Goal: Manage account settings

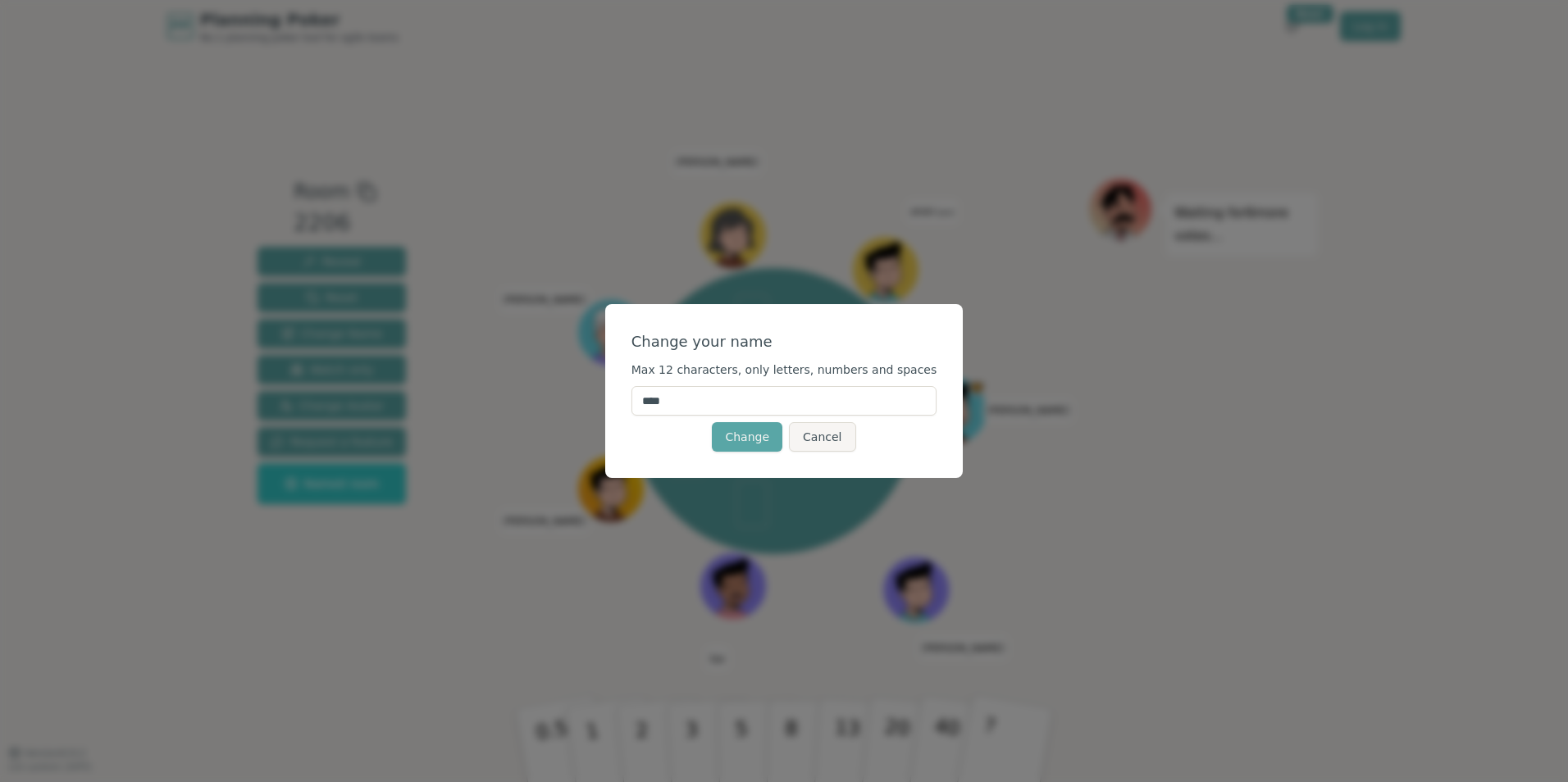
drag, startPoint x: 695, startPoint y: 401, endPoint x: 656, endPoint y: 404, distance: 39.1
click at [656, 404] on input "****" at bounding box center [785, 400] width 306 height 29
type input "*****"
click at [744, 439] on button "Change" at bounding box center [747, 437] width 70 height 29
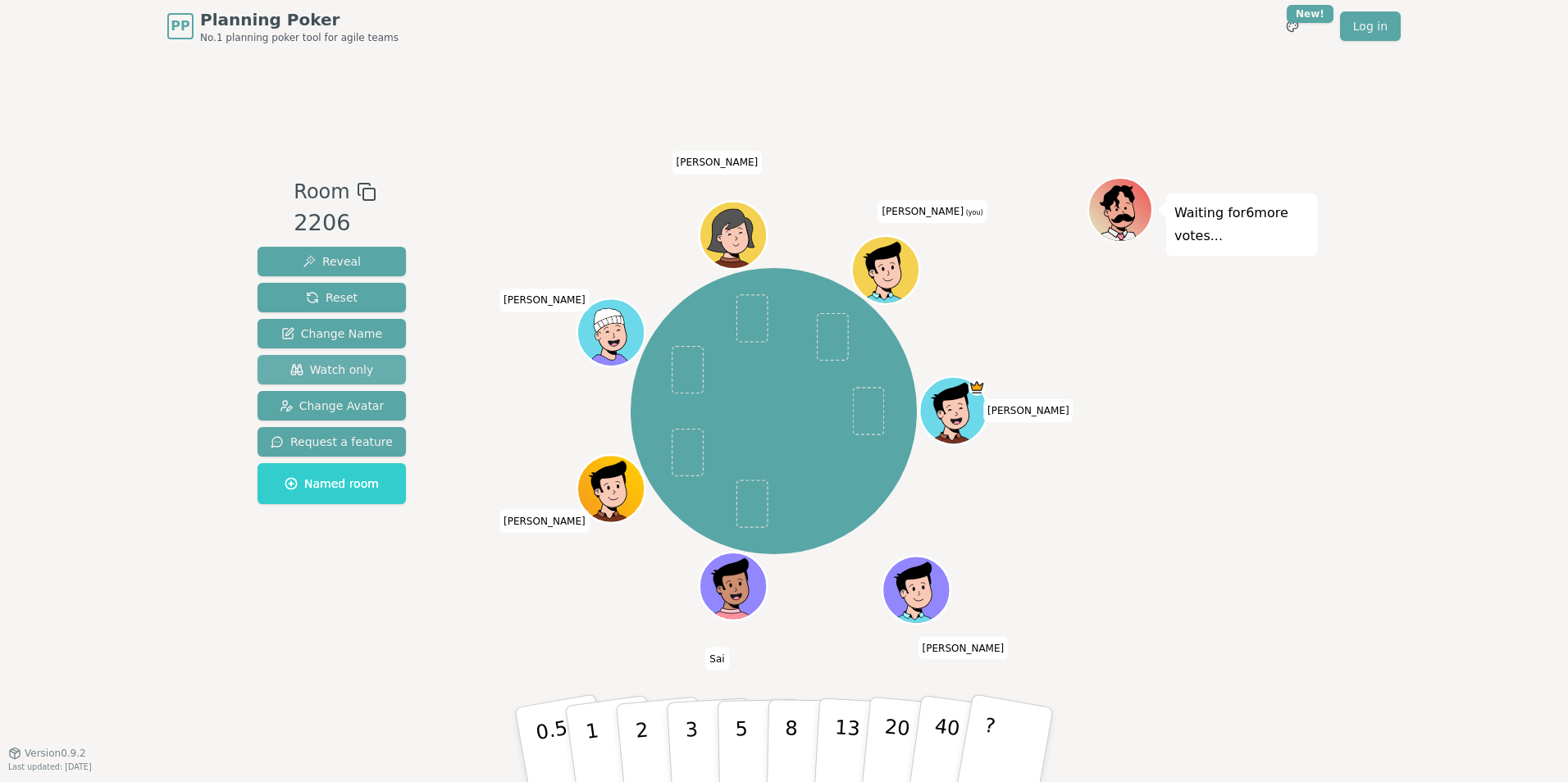
click at [315, 366] on span "Watch only" at bounding box center [332, 370] width 83 height 16
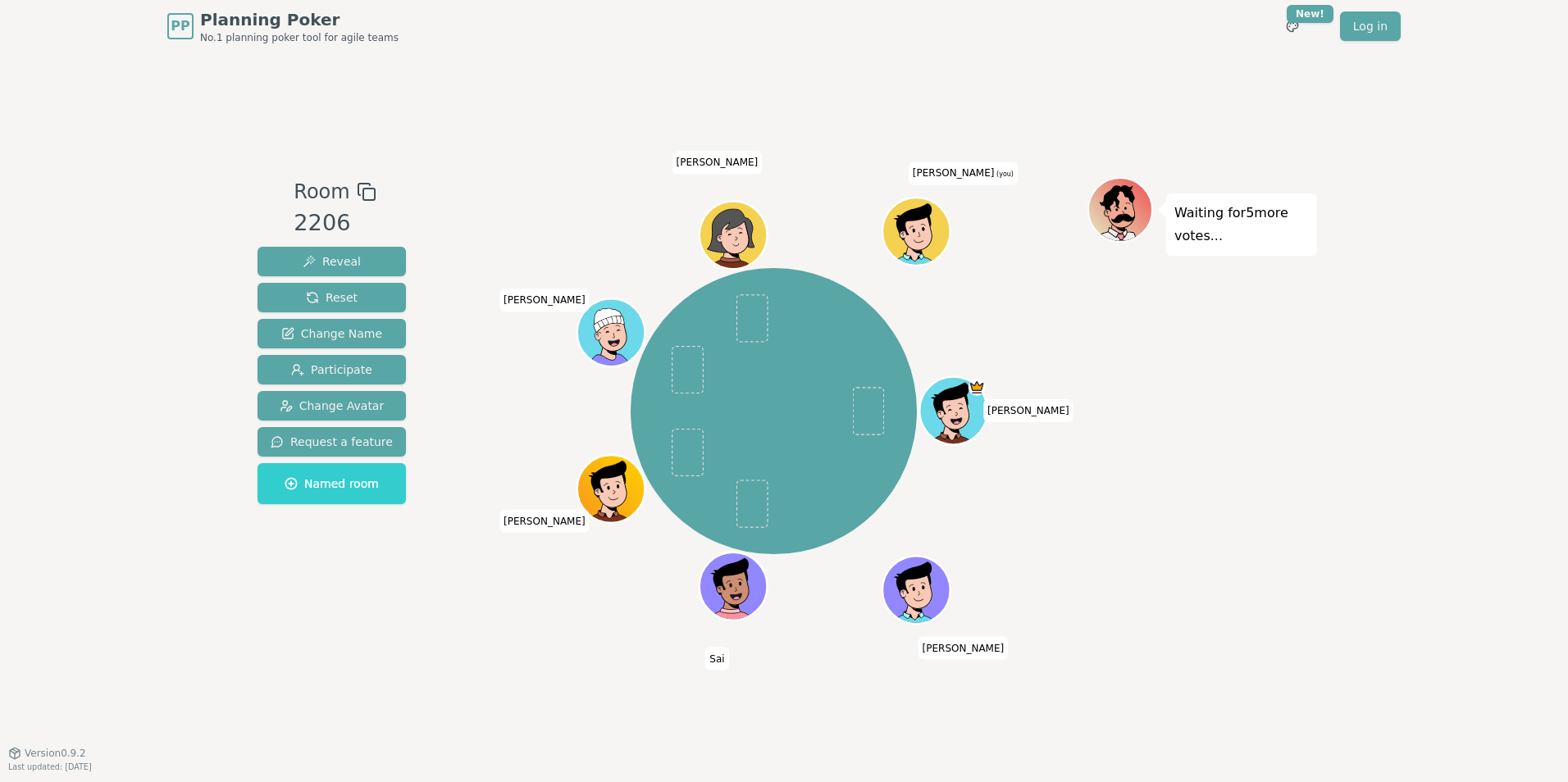
drag, startPoint x: 926, startPoint y: 224, endPoint x: 469, endPoint y: 357, distance: 476.0
click at [469, 357] on div "[PERSON_NAME] Sai [PERSON_NAME] [PERSON_NAME] (you)" at bounding box center [774, 411] width 628 height 409
click at [338, 402] on span "Change Avatar" at bounding box center [332, 406] width 105 height 16
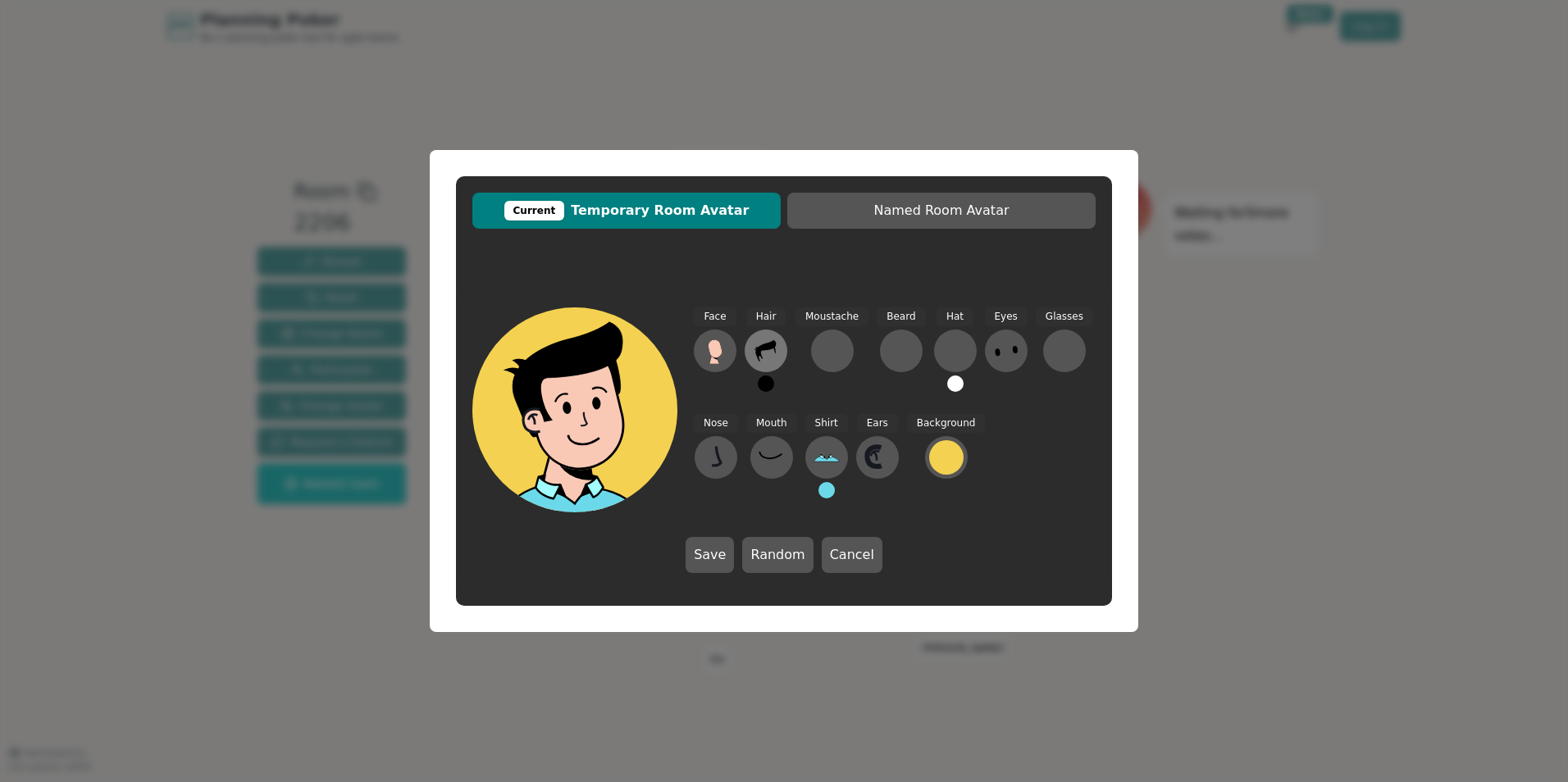
click at [762, 349] on icon at bounding box center [766, 351] width 21 height 21
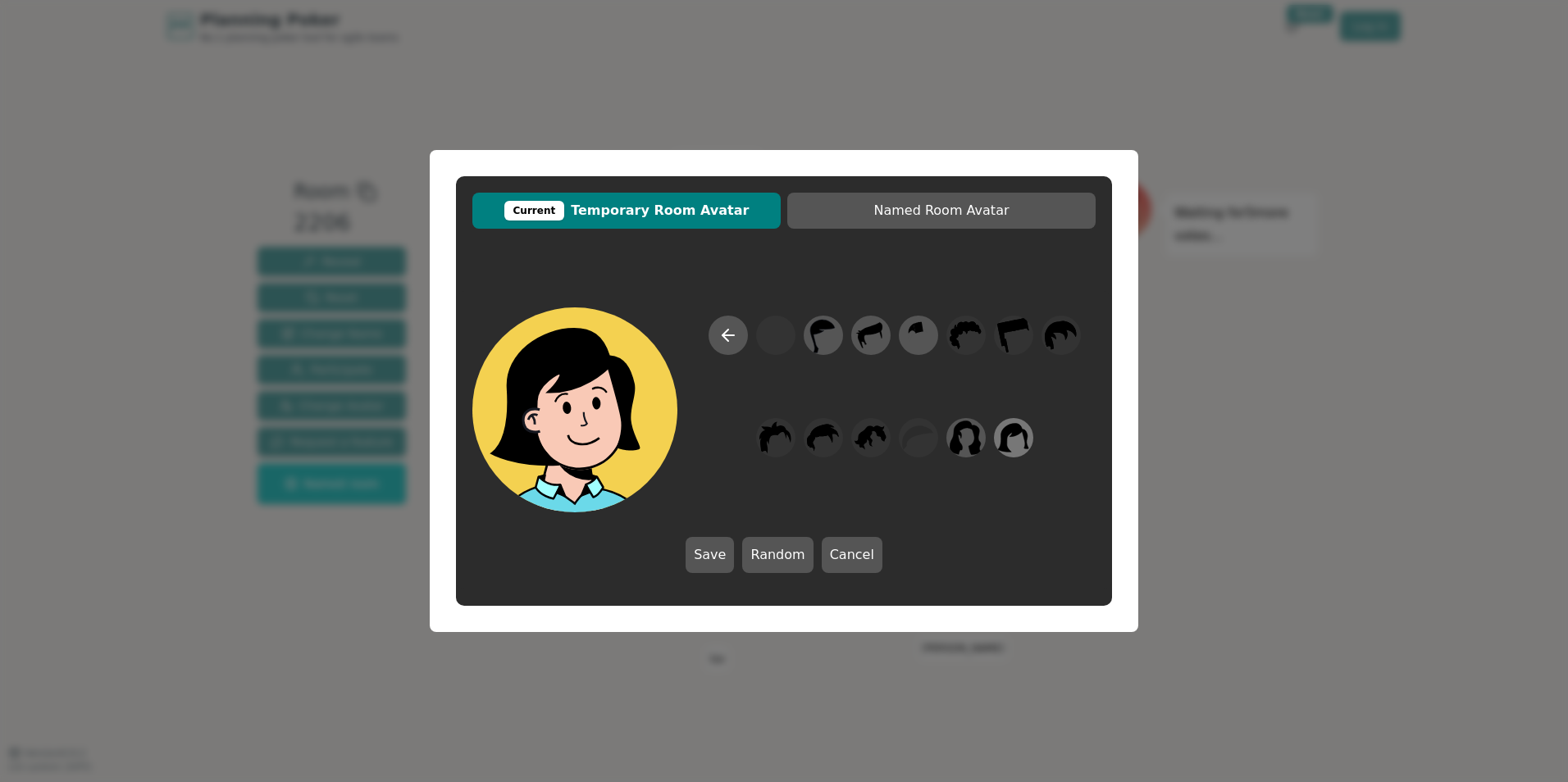
click at [1009, 437] on icon at bounding box center [1013, 437] width 32 height 37
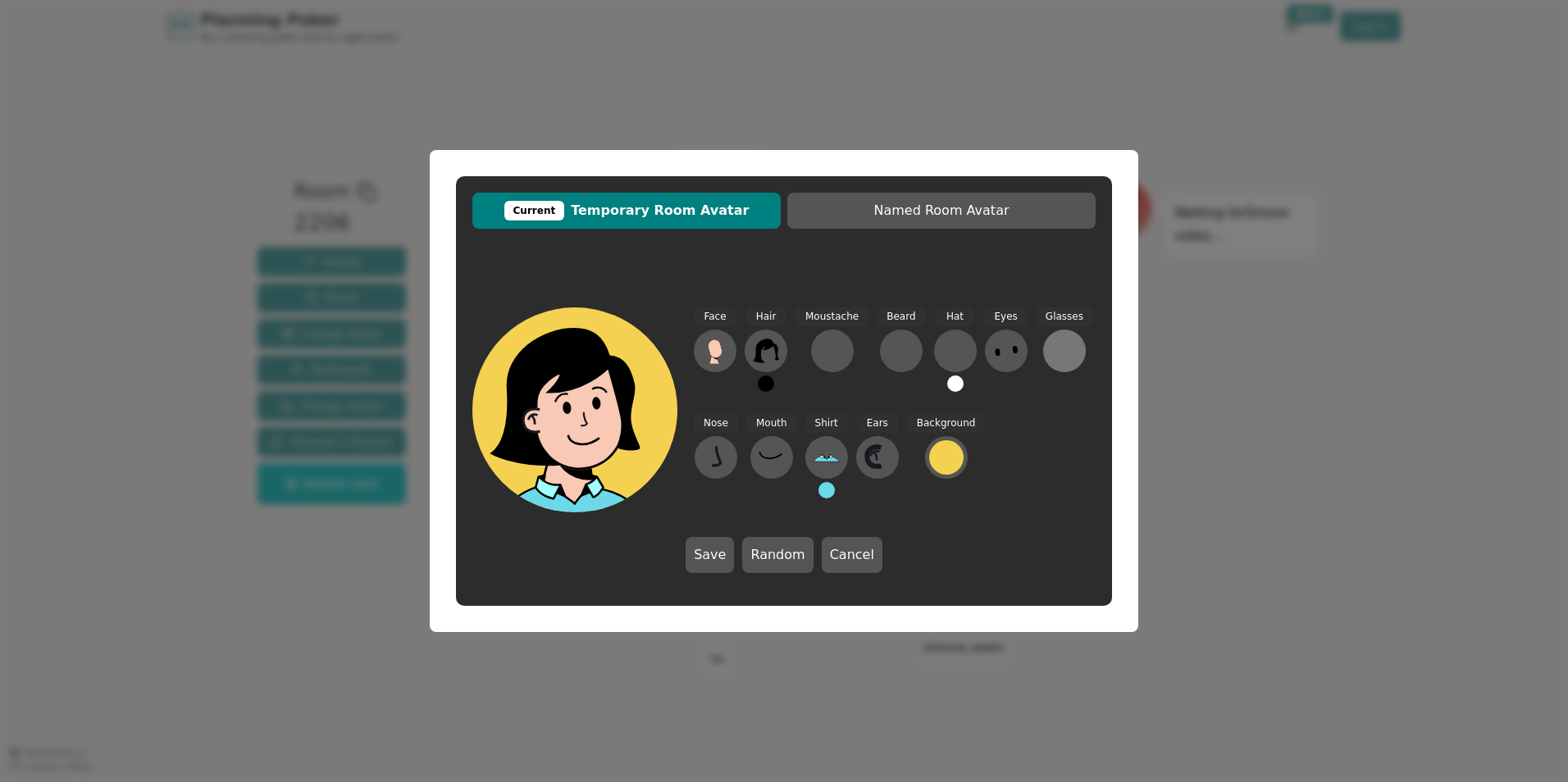
click at [1054, 339] on div at bounding box center [1064, 351] width 27 height 27
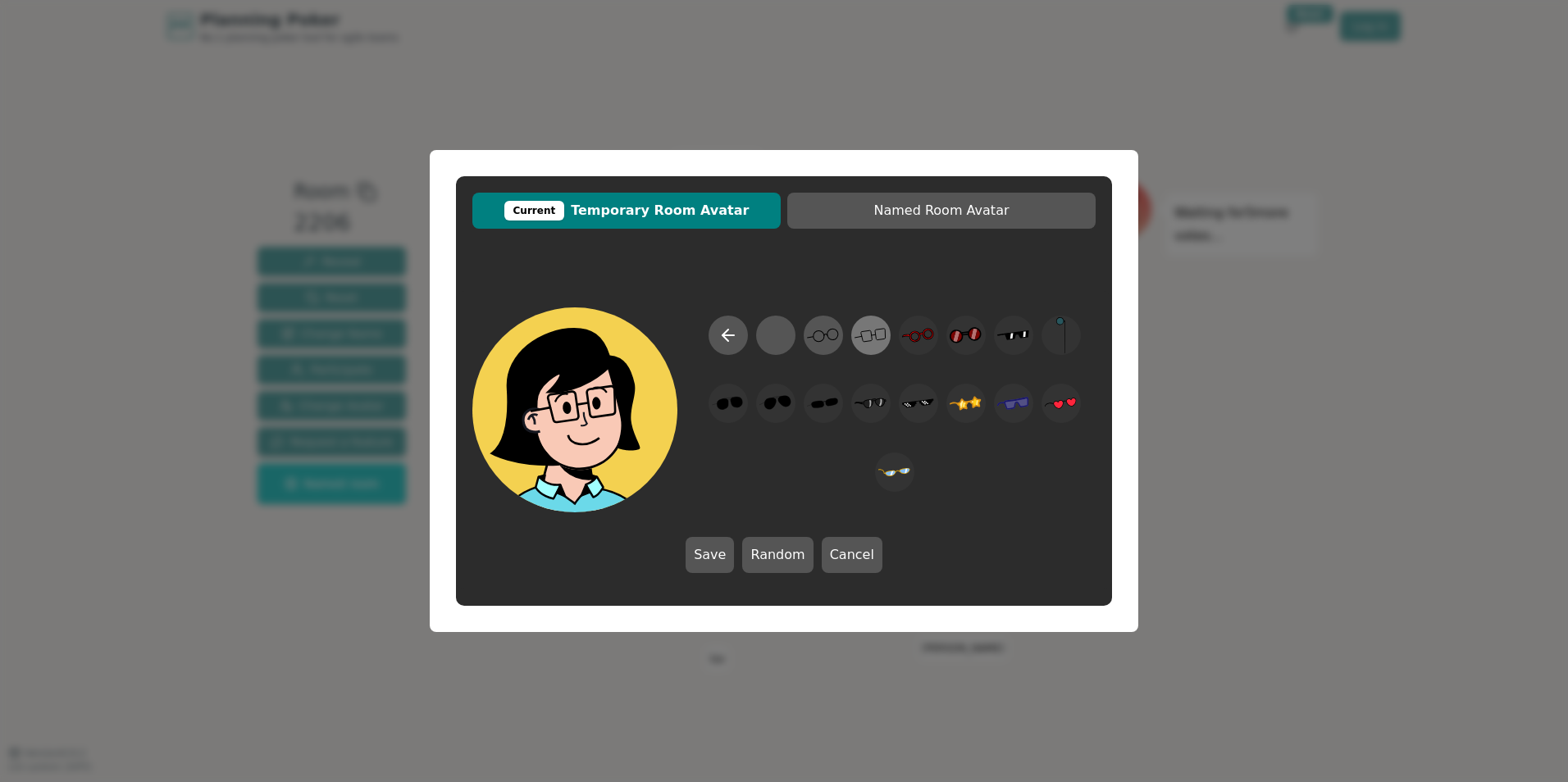
click at [868, 339] on icon at bounding box center [870, 335] width 32 height 37
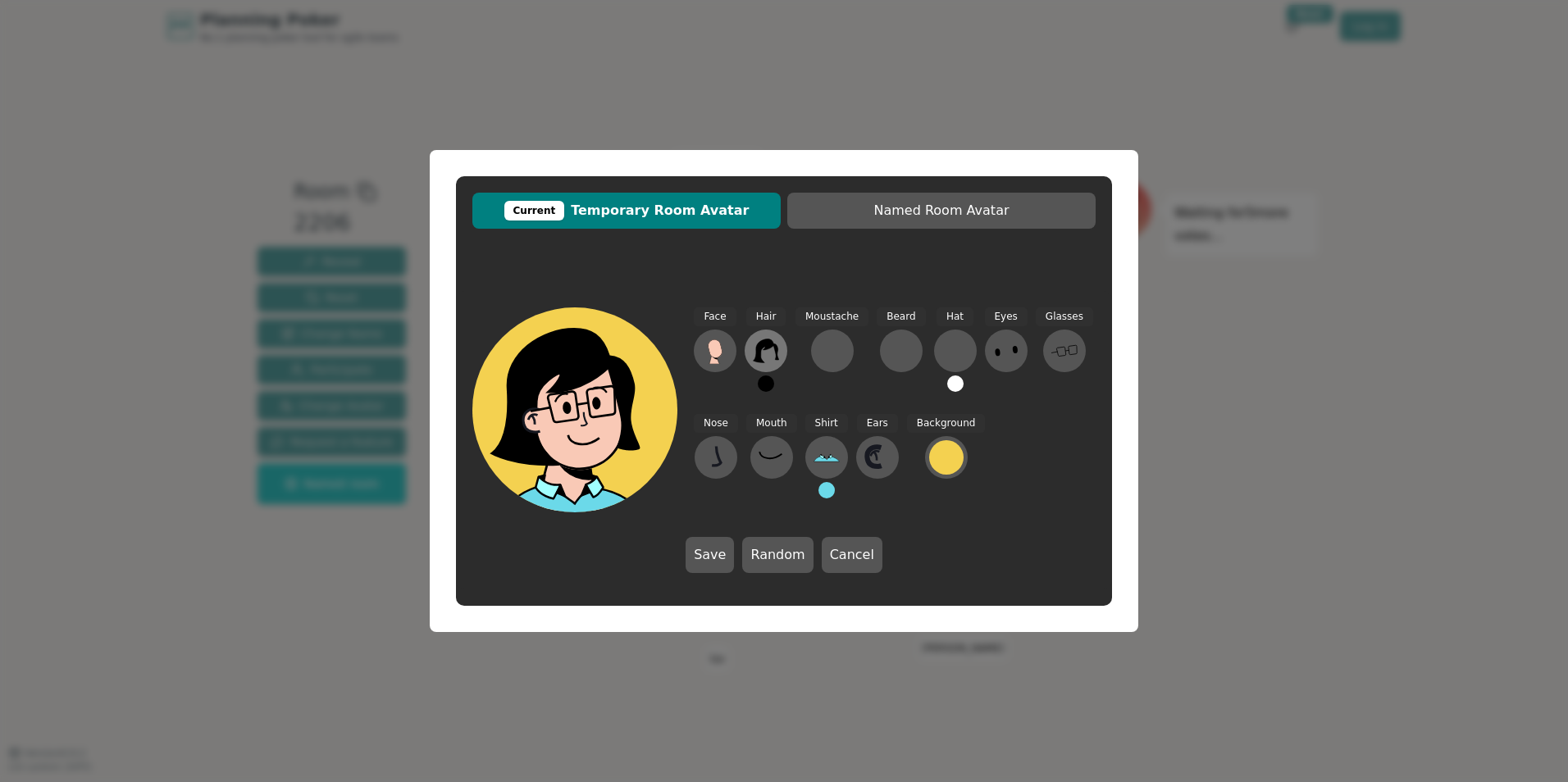
click at [778, 350] on icon at bounding box center [766, 351] width 27 height 27
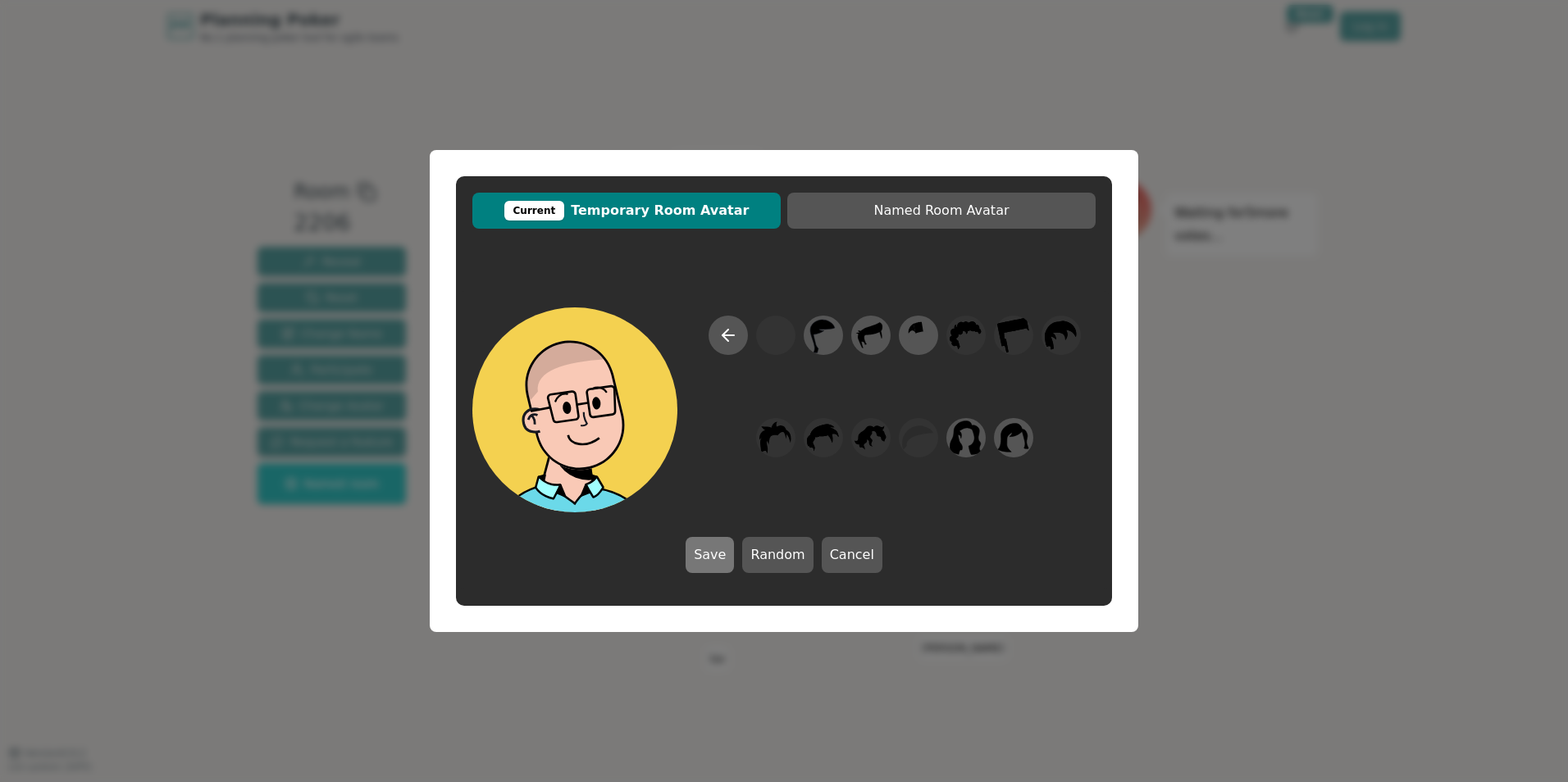
click at [722, 557] on button "Save" at bounding box center [710, 555] width 48 height 36
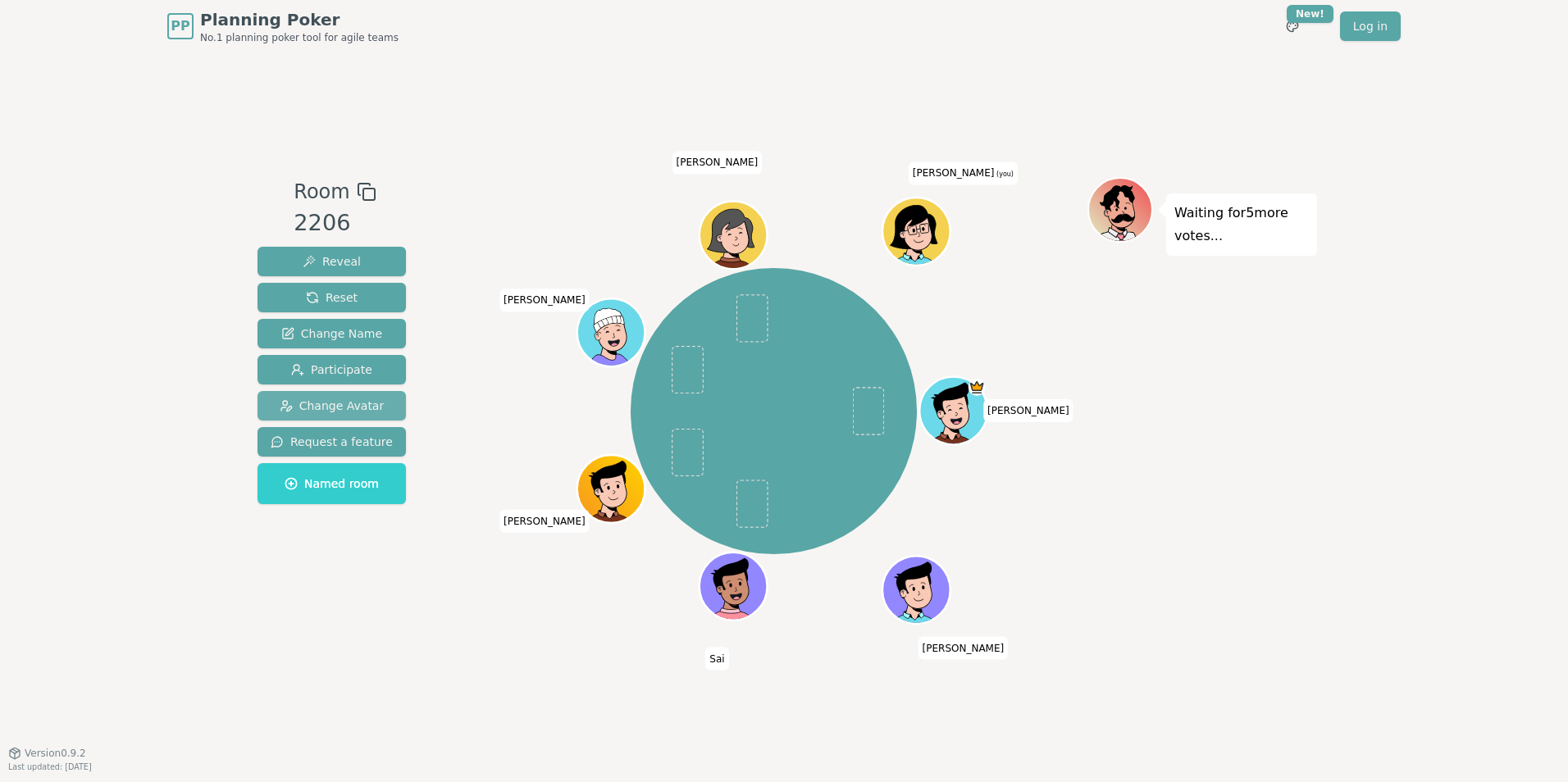
click at [323, 400] on span "Change Avatar" at bounding box center [332, 406] width 105 height 16
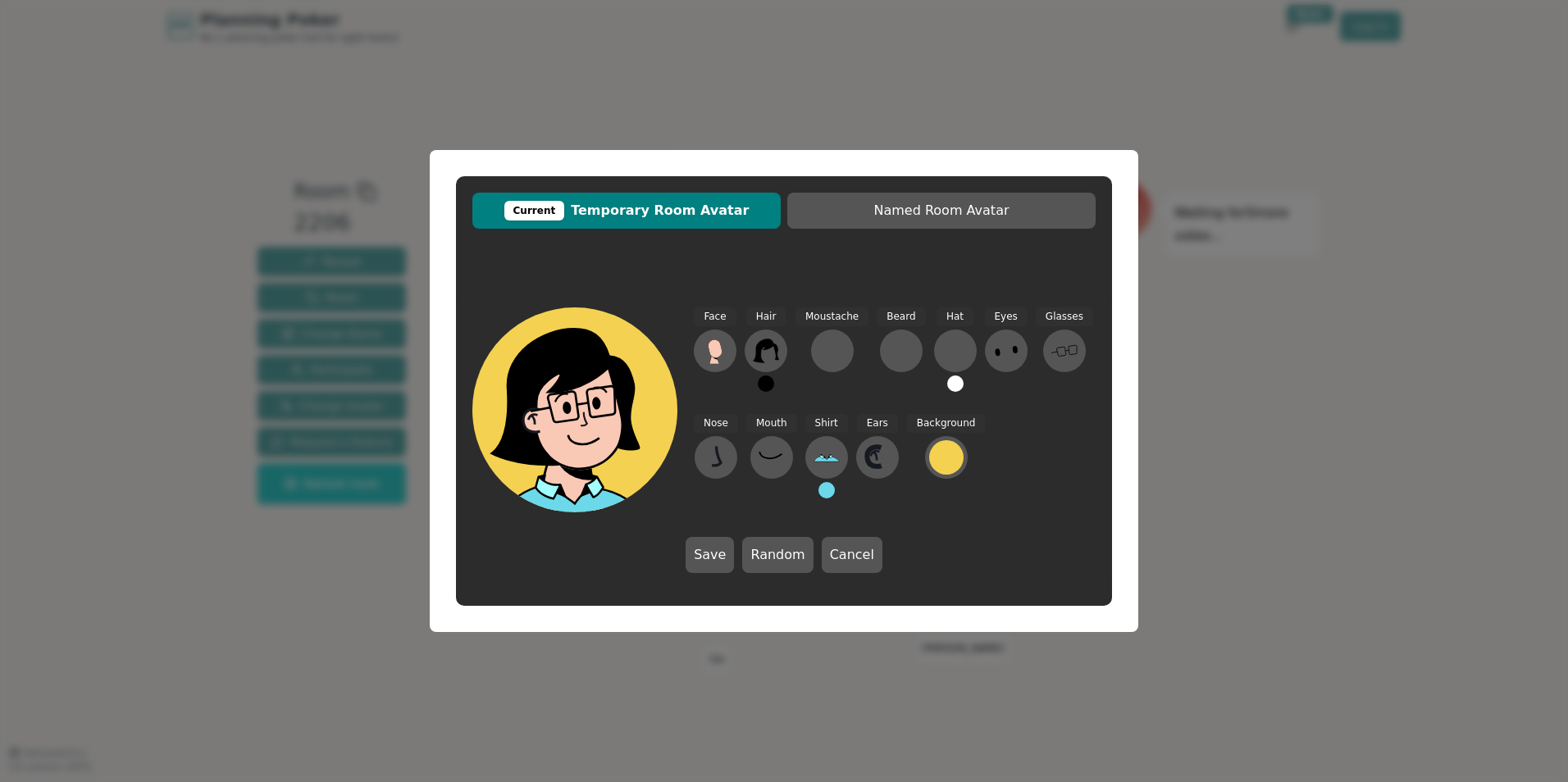
click at [767, 387] on button at bounding box center [766, 383] width 16 height 16
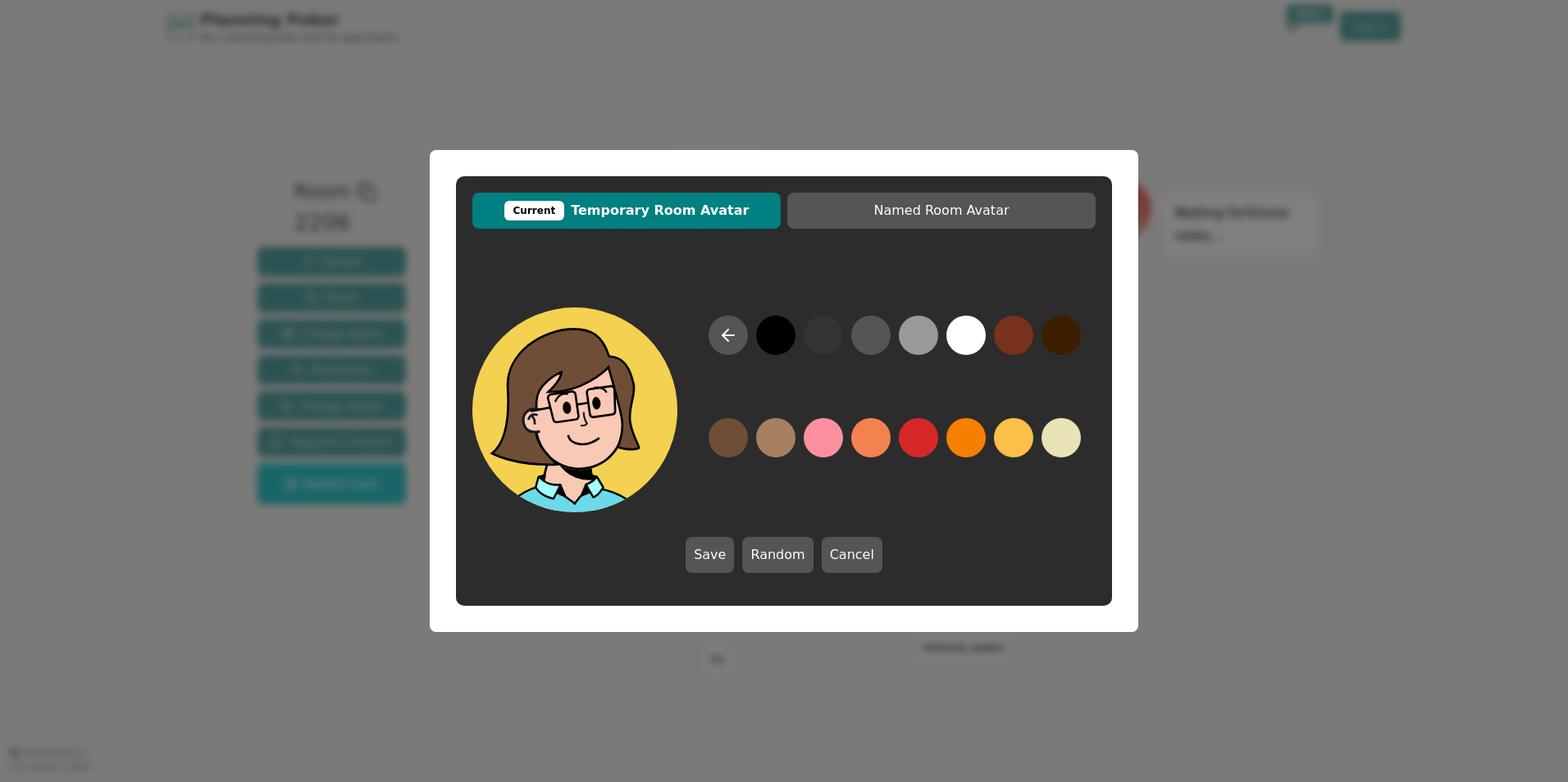
click at [730, 440] on button at bounding box center [728, 438] width 40 height 40
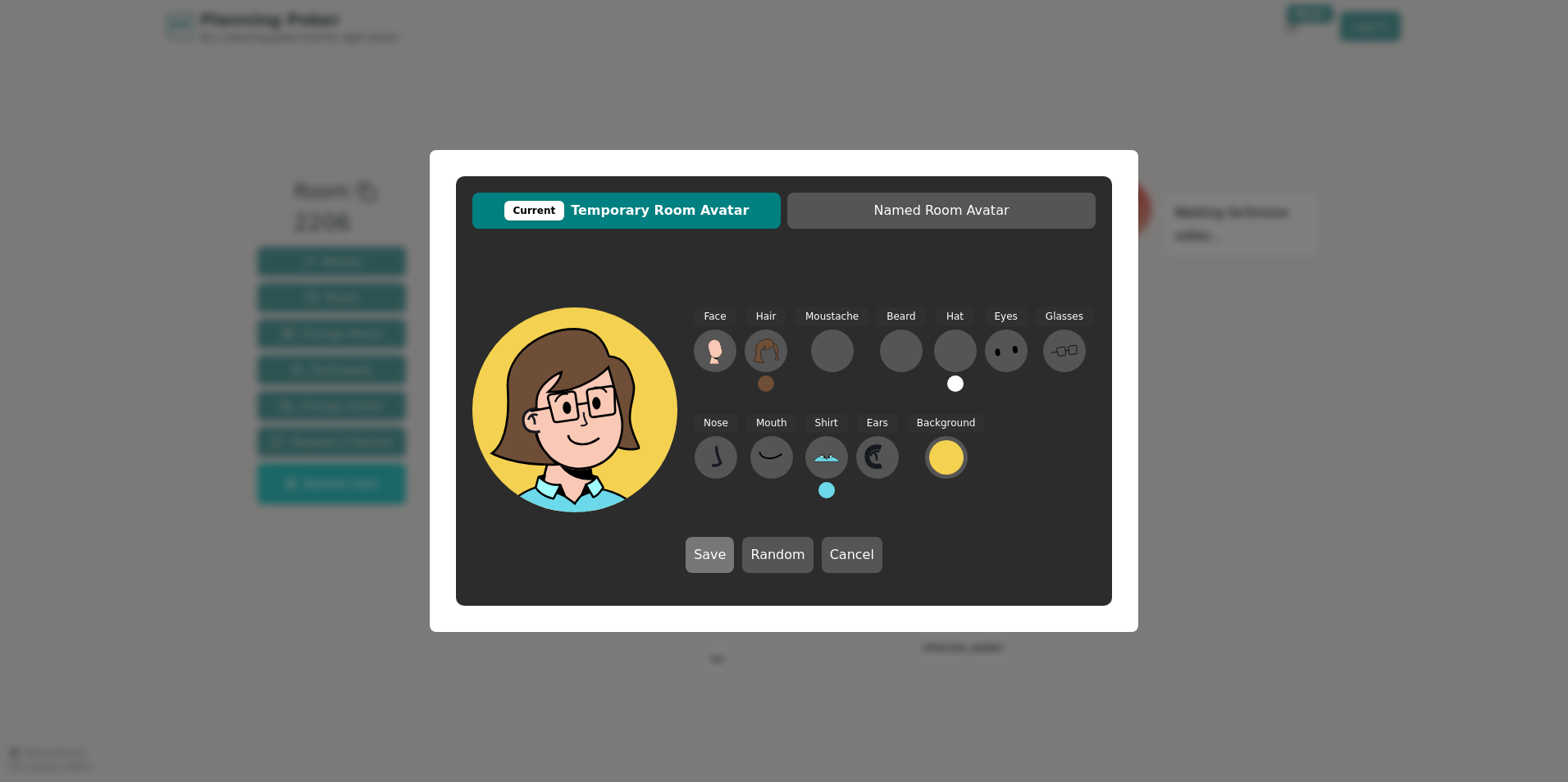
click at [717, 553] on button "Save" at bounding box center [710, 555] width 48 height 36
